Goal: Task Accomplishment & Management: Manage account settings

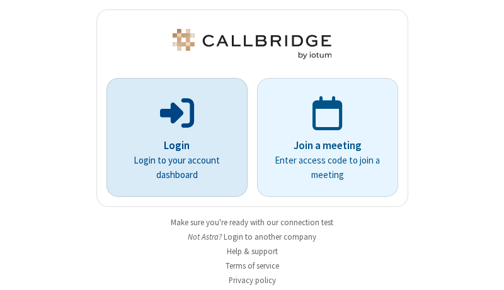
click at [172, 145] on p "Login" at bounding box center [177, 146] width 106 height 16
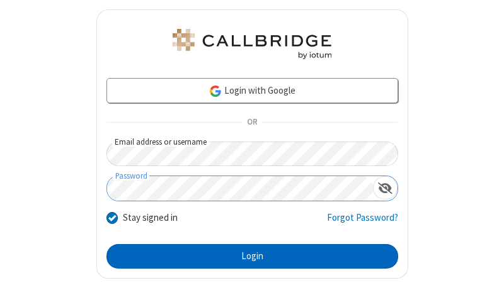
click at [247, 256] on button "Login" at bounding box center [251, 256] width 291 height 25
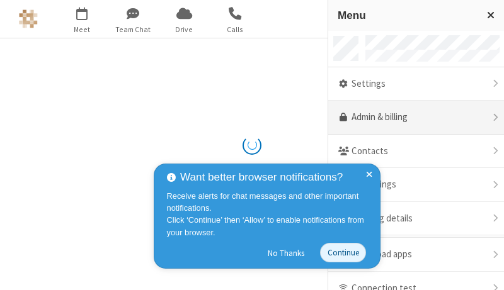
click at [411, 118] on link "Admin & billing" at bounding box center [416, 118] width 176 height 34
